Goal: Browse casually: Explore the website without a specific task or goal

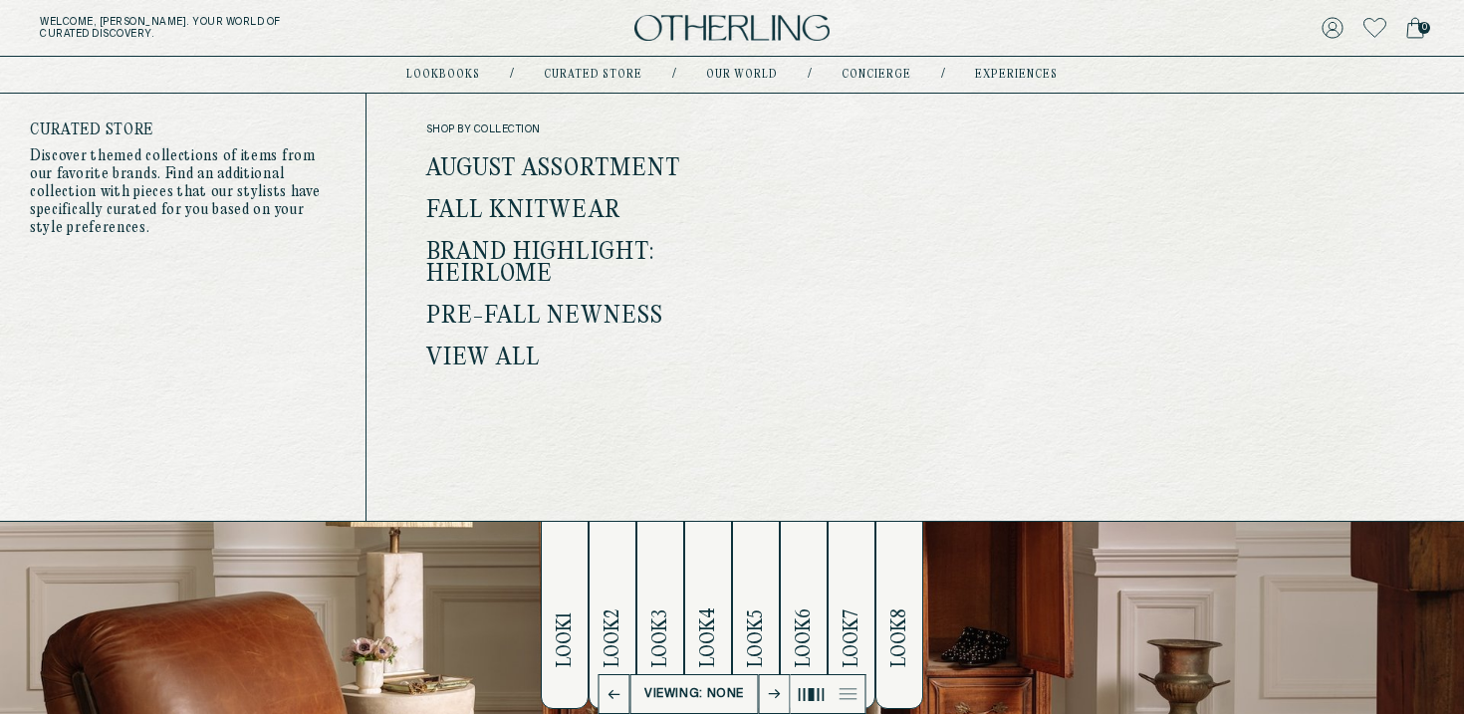
click at [508, 311] on link "Pre-Fall Newness" at bounding box center [545, 317] width 238 height 26
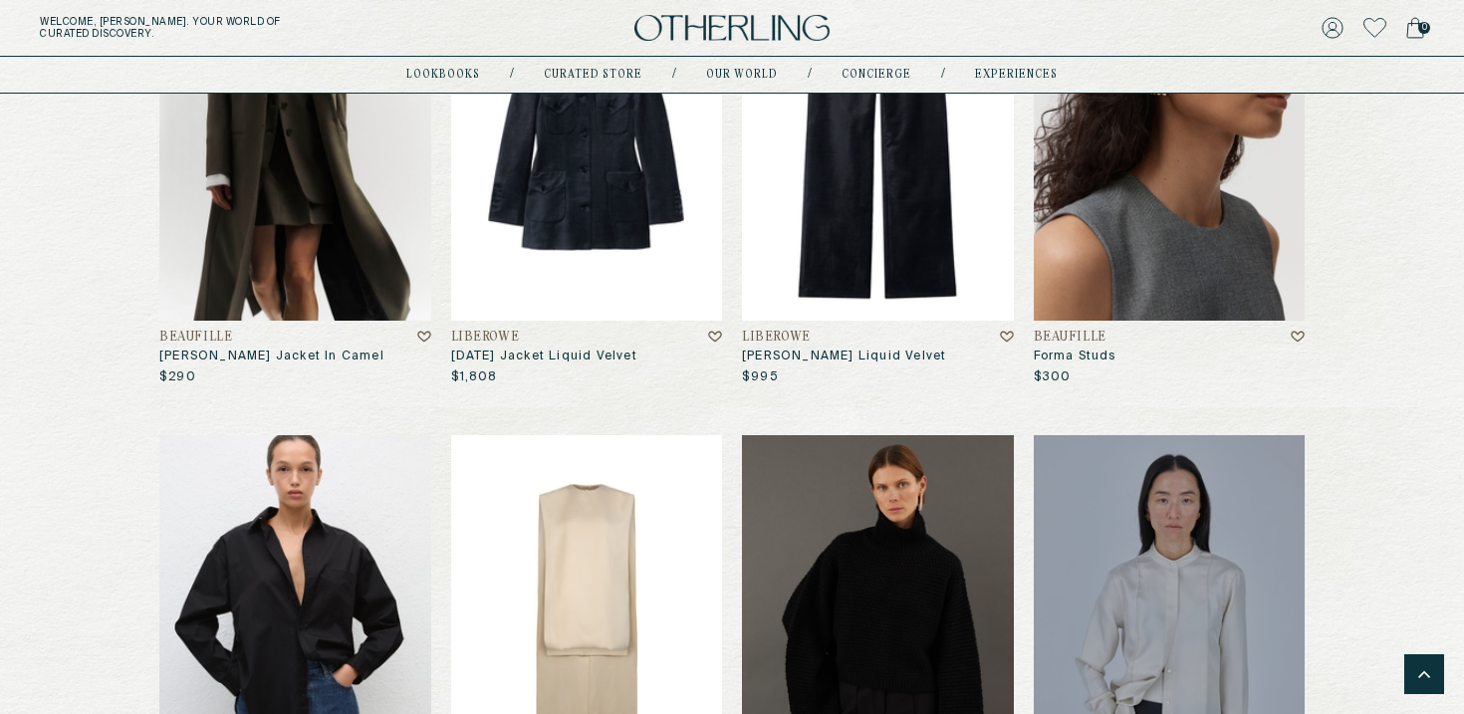
scroll to position [864, 0]
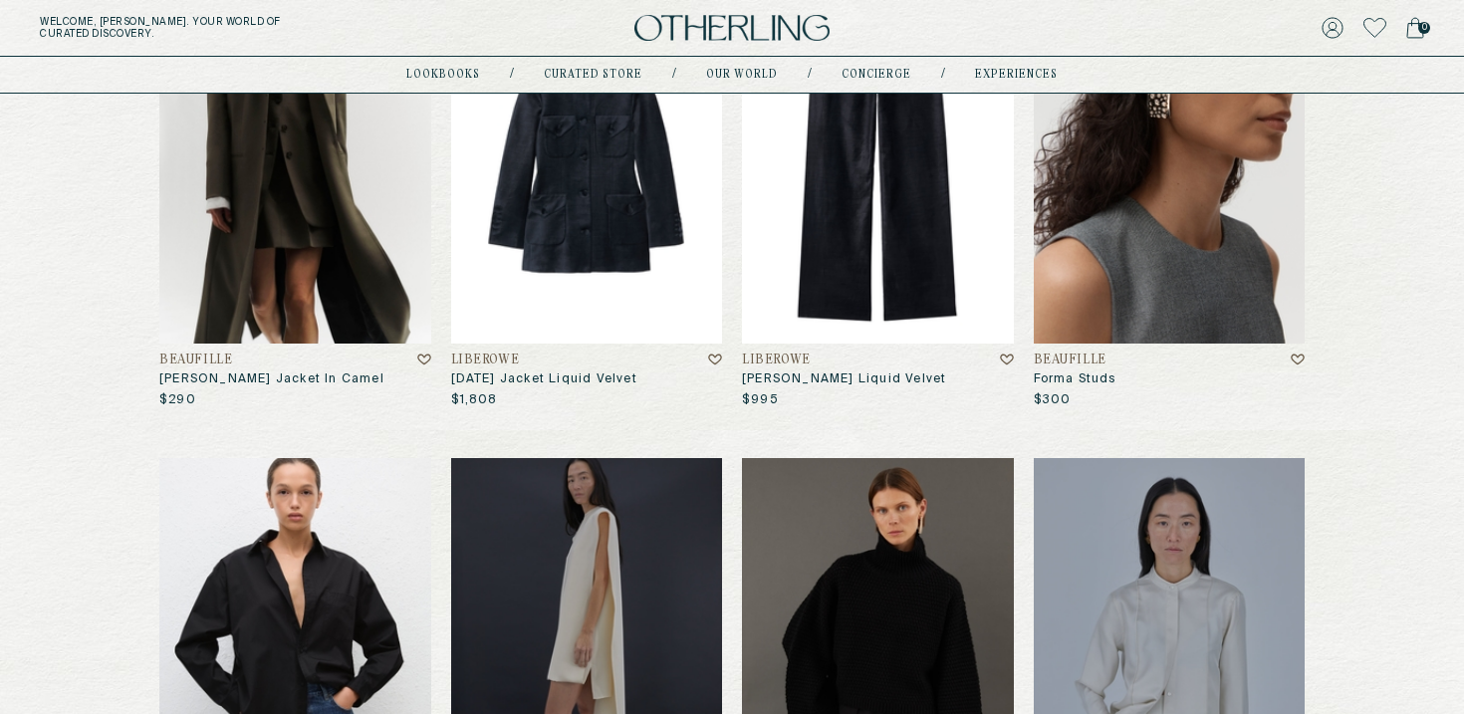
click at [805, 307] on img at bounding box center [878, 160] width 272 height 366
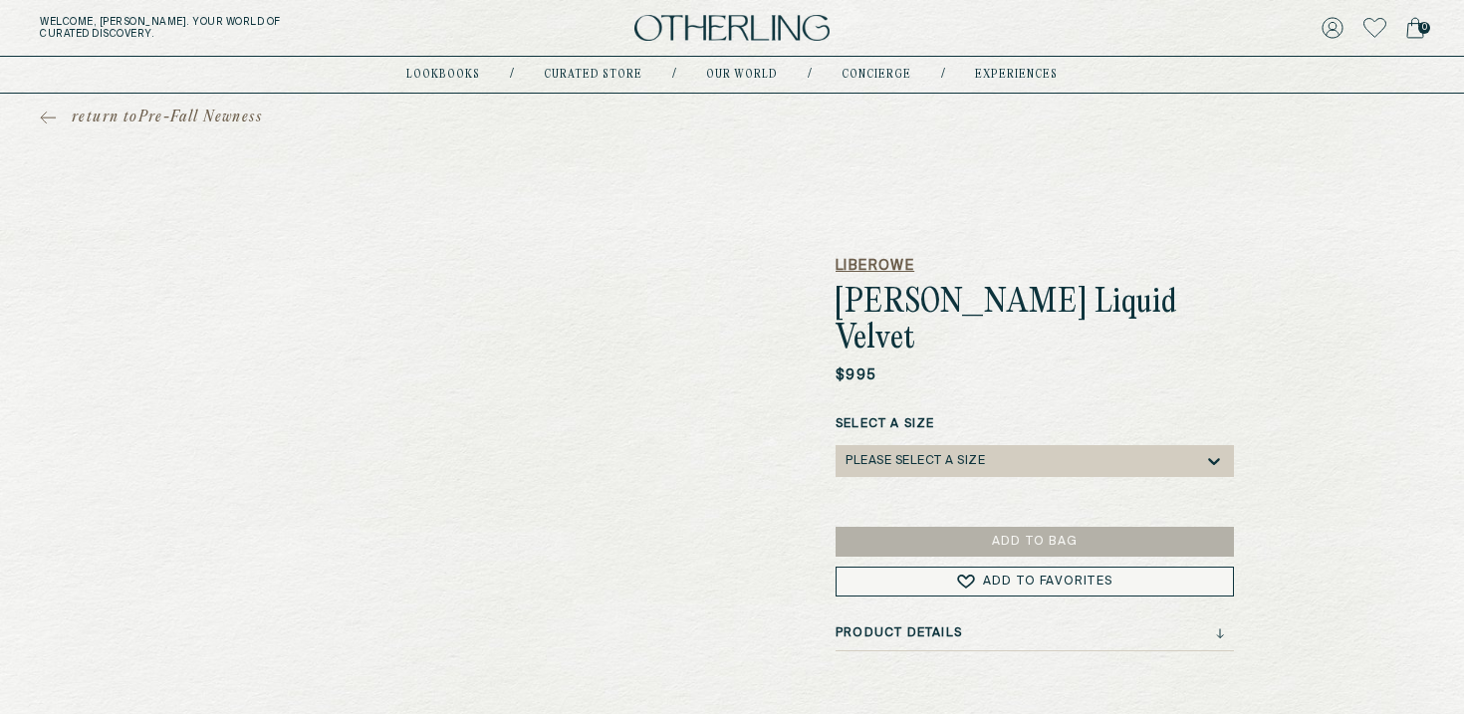
click at [879, 263] on h5 "LIBEROWE" at bounding box center [1034, 266] width 398 height 20
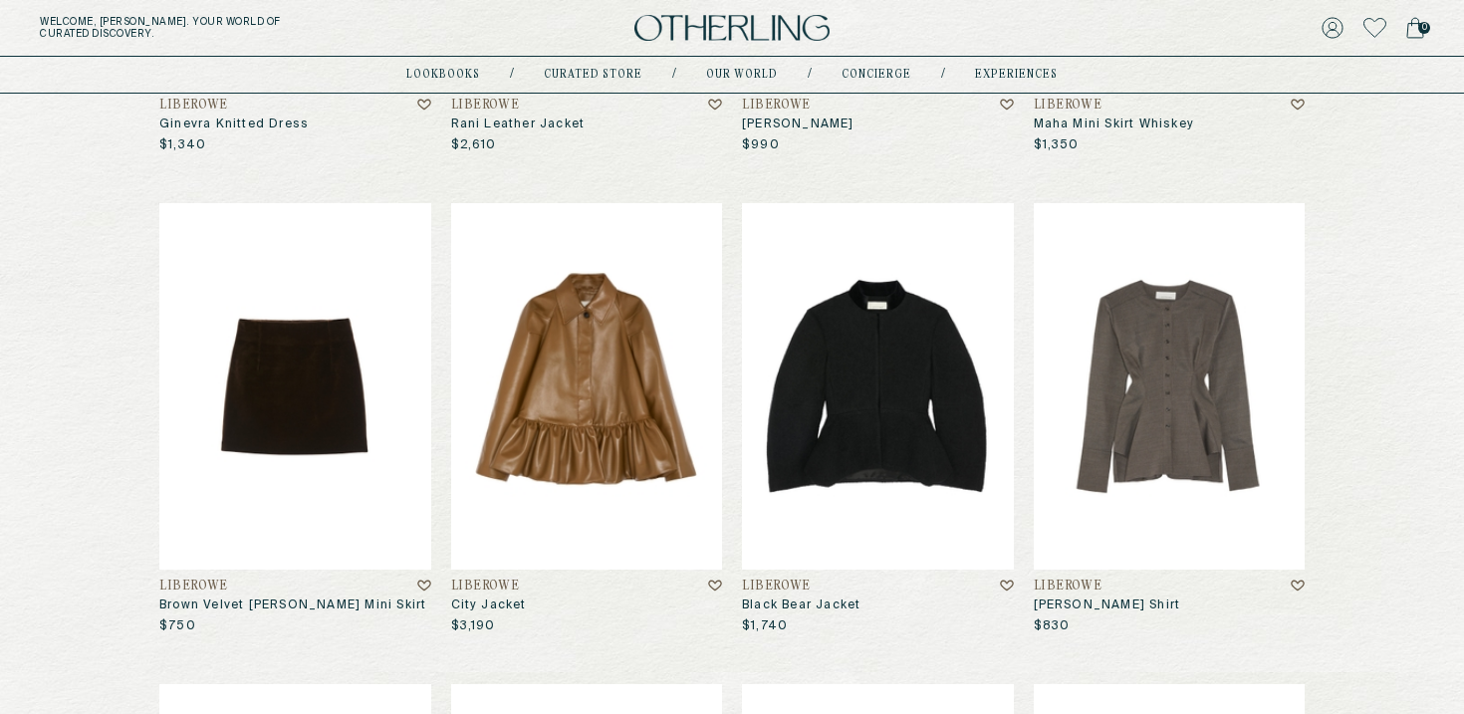
scroll to position [759, 0]
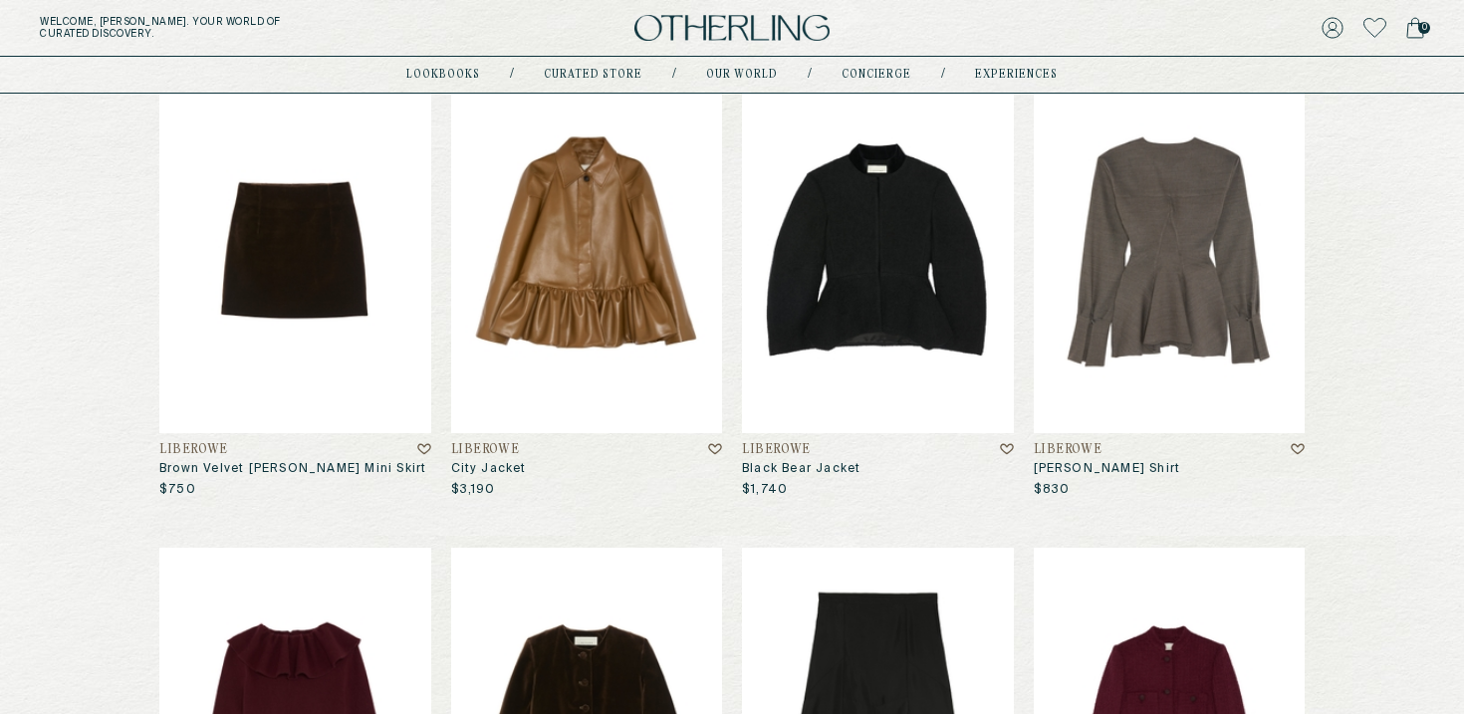
click at [1163, 350] on img at bounding box center [1170, 250] width 272 height 366
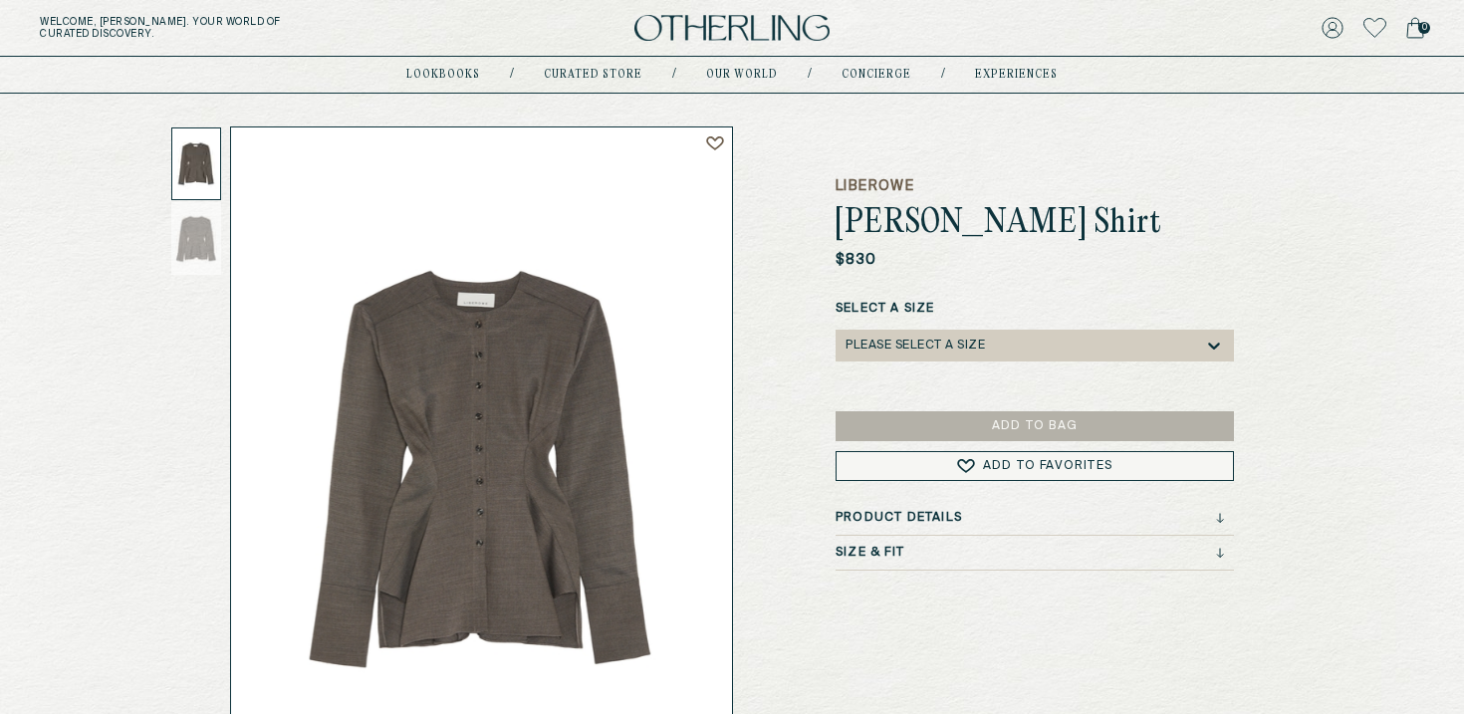
scroll to position [112, 0]
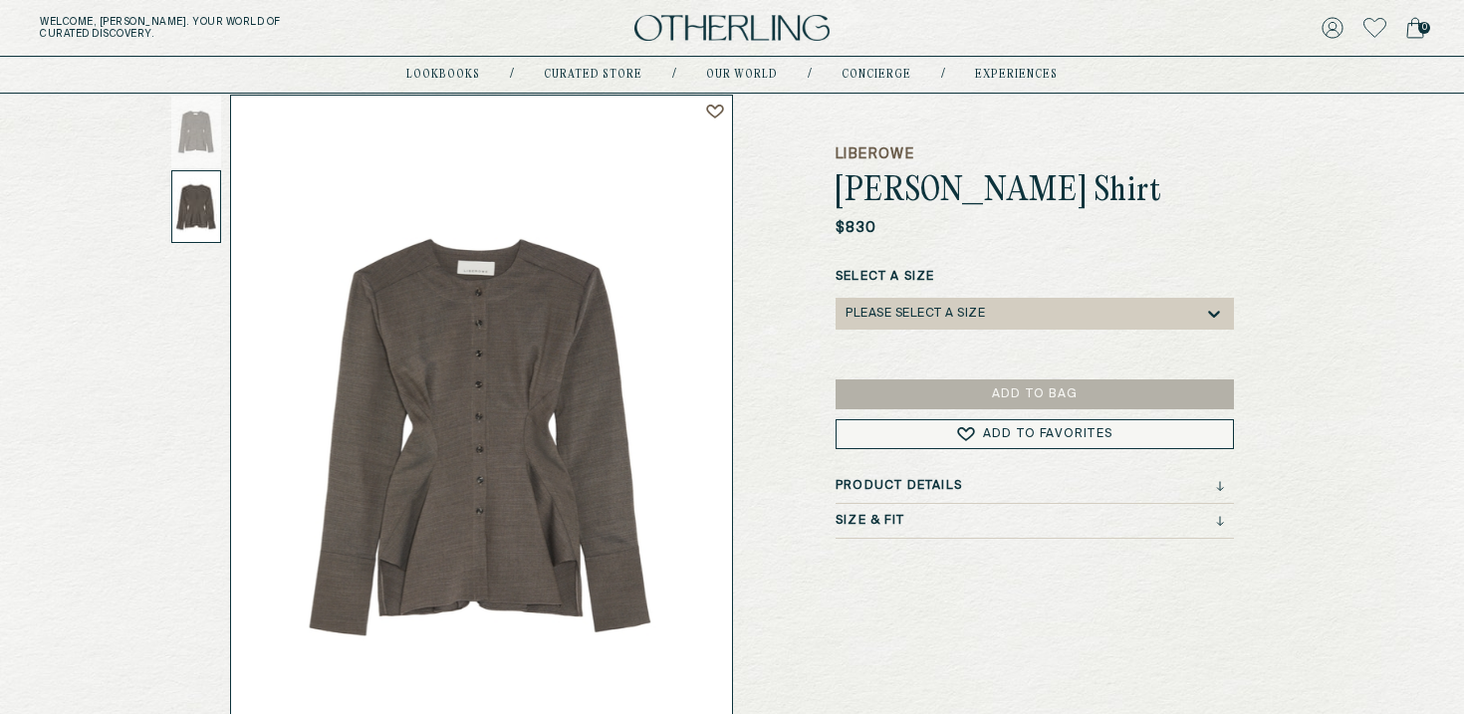
click at [175, 206] on div at bounding box center [196, 206] width 50 height 73
click at [198, 138] on div at bounding box center [196, 132] width 50 height 73
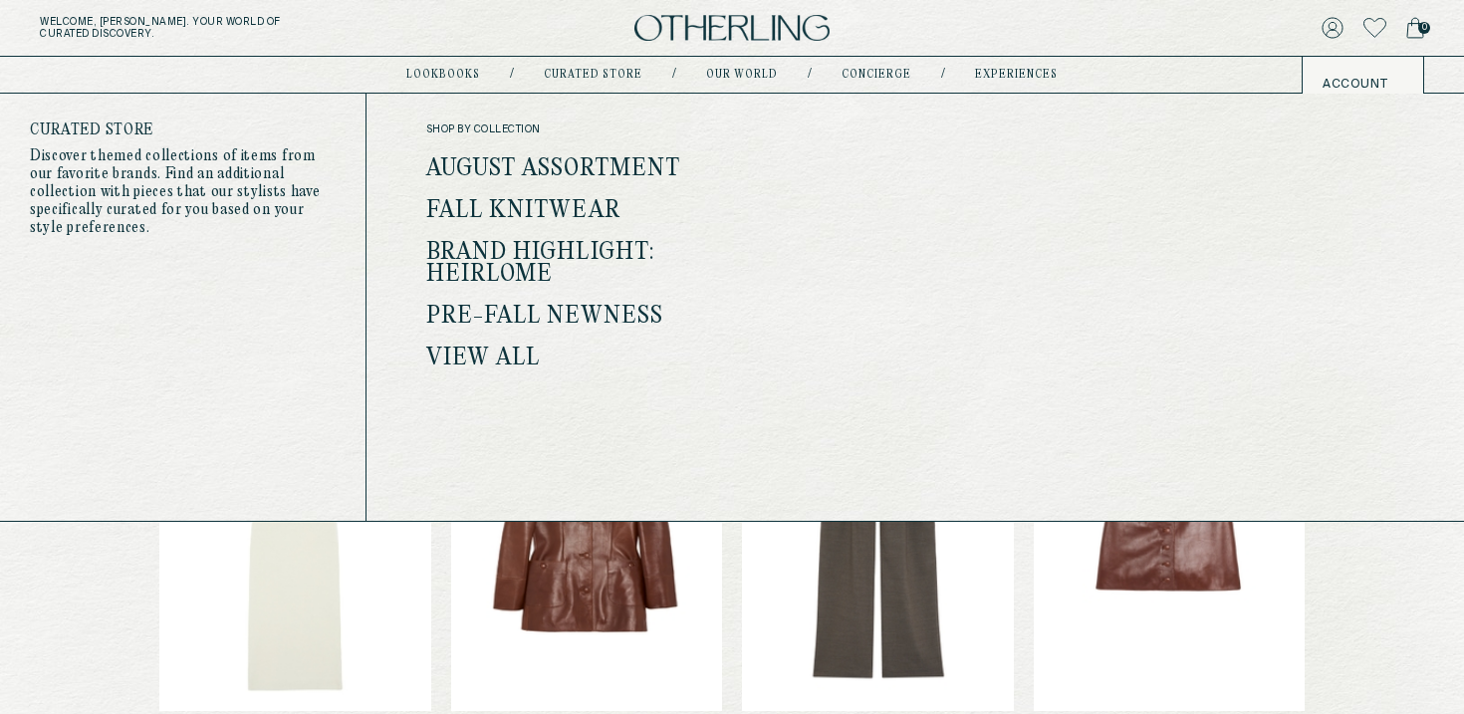
click at [575, 310] on link "Pre-Fall Newness" at bounding box center [545, 317] width 238 height 26
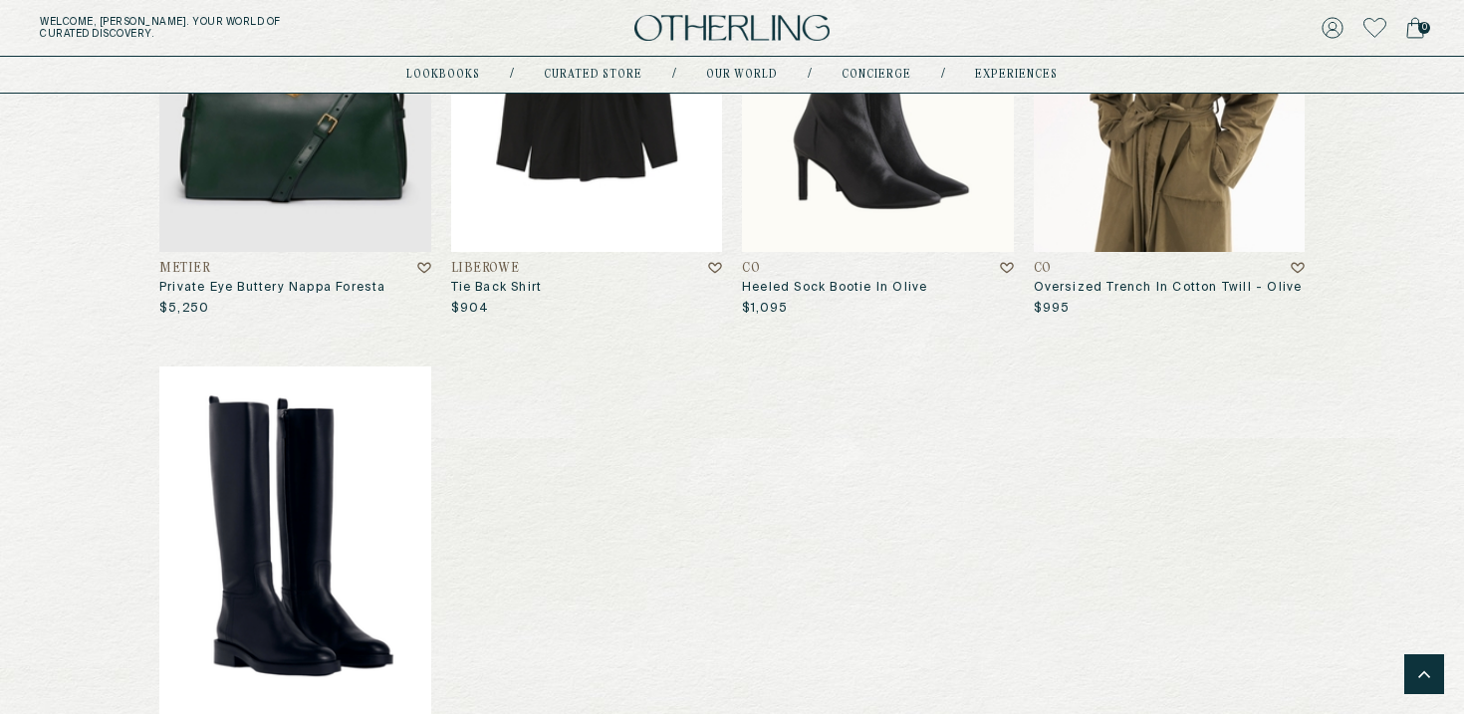
scroll to position [11214, 0]
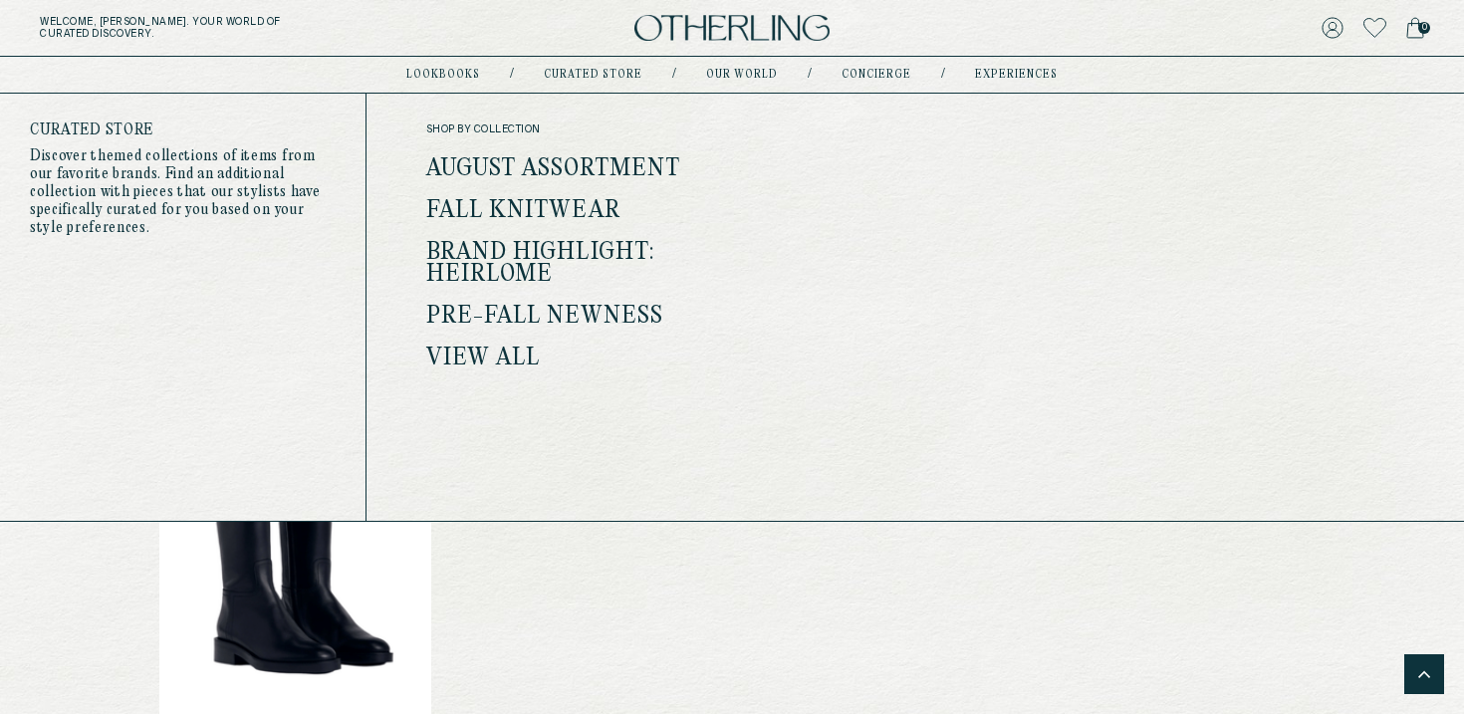
click at [487, 354] on link "View all" at bounding box center [483, 359] width 115 height 26
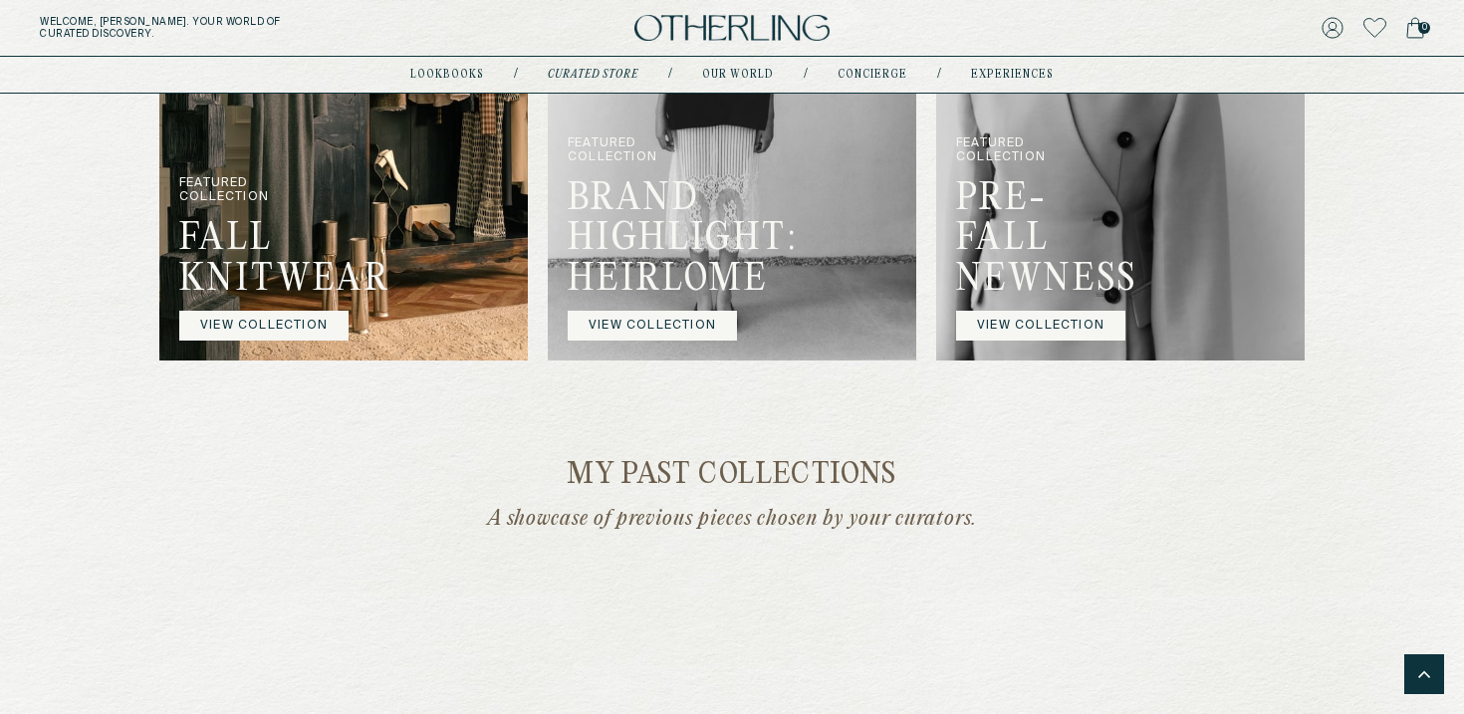
scroll to position [1250, 0]
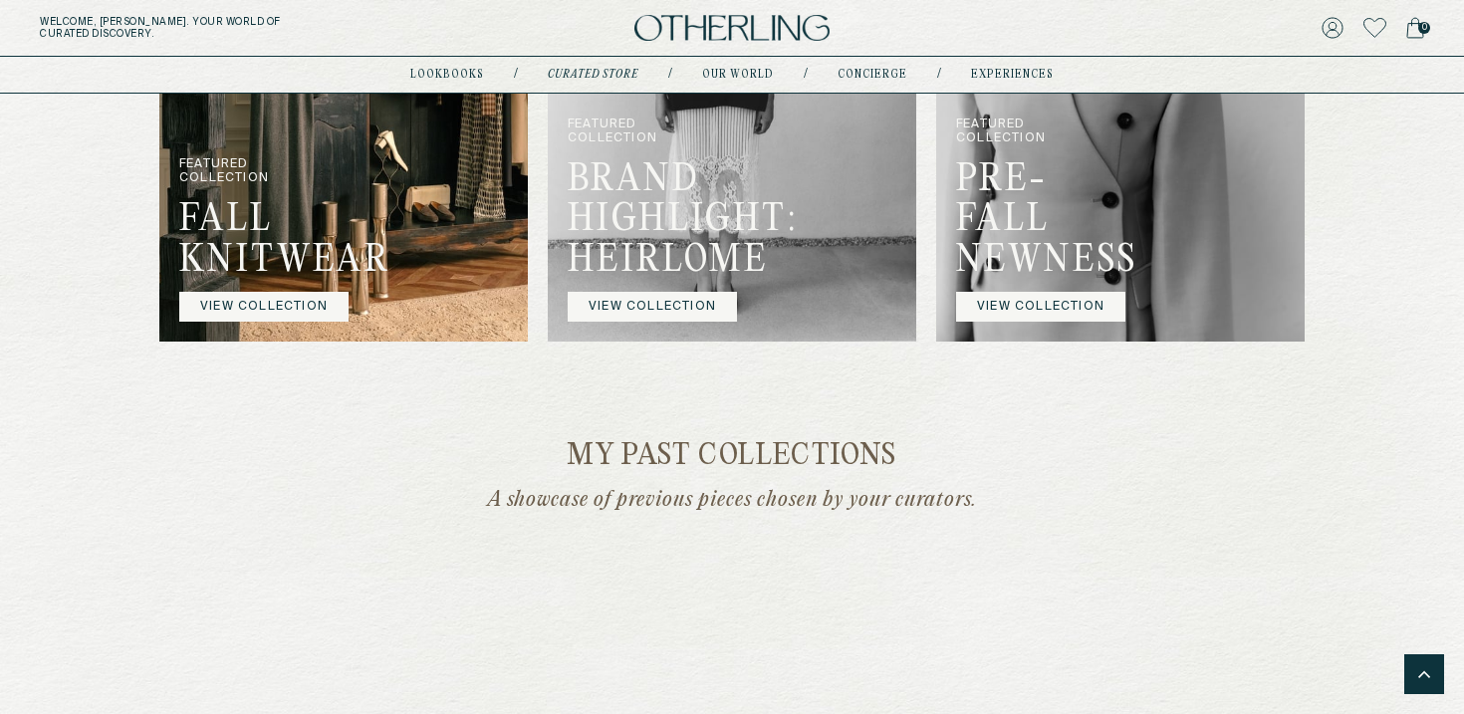
click at [667, 322] on link "VIEW COLLECTION" at bounding box center [652, 307] width 169 height 30
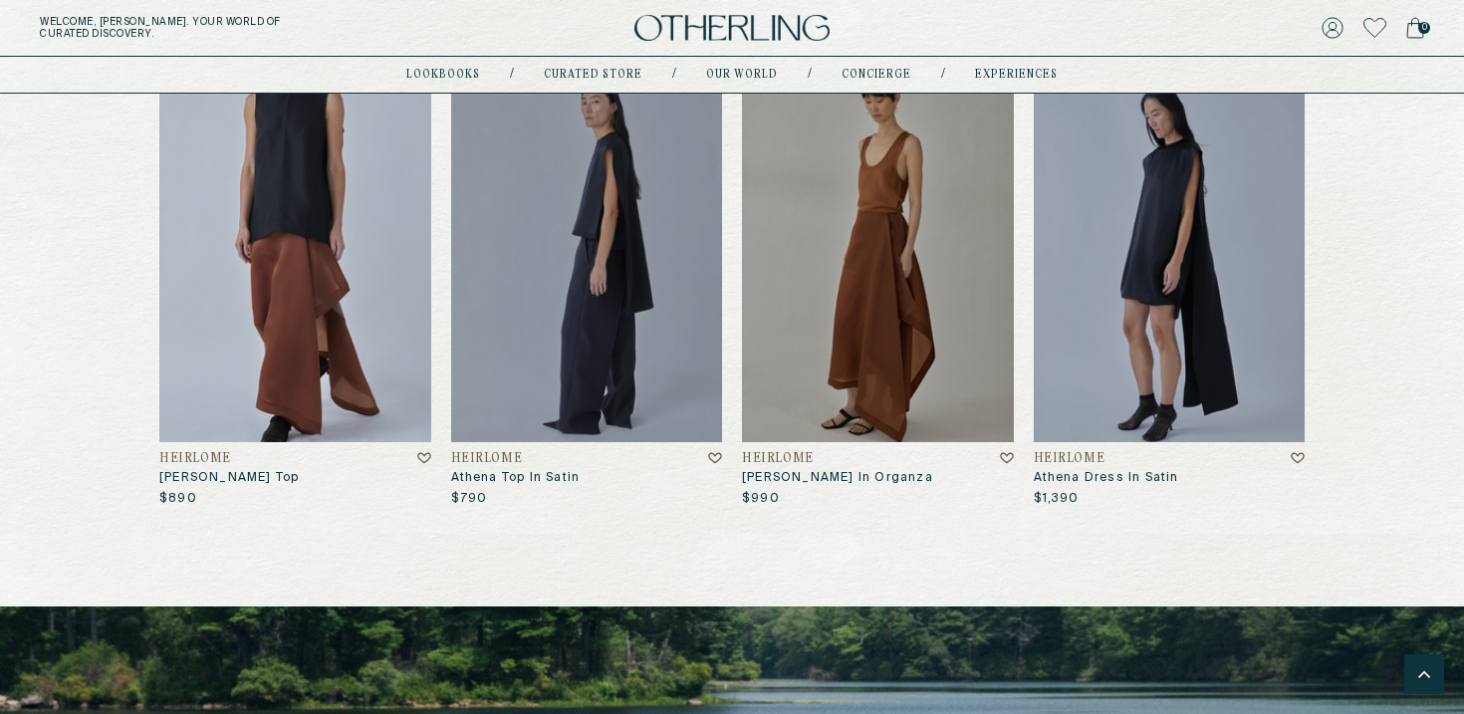
scroll to position [4651, 0]
